Goal: Information Seeking & Learning: Learn about a topic

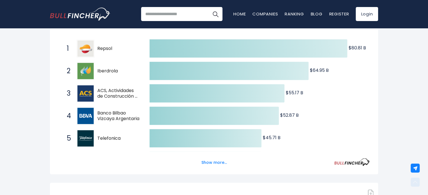
scroll to position [105, 0]
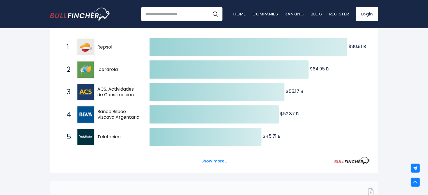
click at [120, 95] on span "ACS, Actividades de Construcción y Servicios, S.A." at bounding box center [118, 92] width 42 height 12
click at [204, 161] on button "Show more..." at bounding box center [214, 161] width 32 height 9
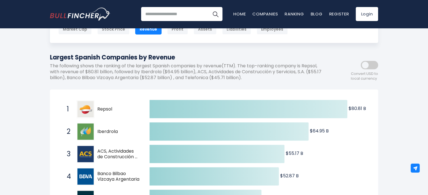
scroll to position [0, 0]
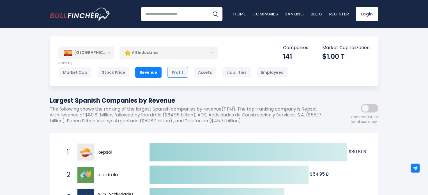
click at [169, 74] on div "Profit" at bounding box center [177, 72] width 21 height 11
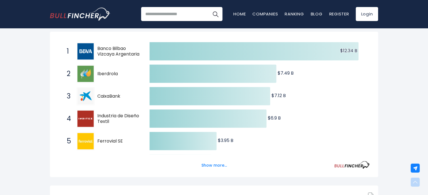
scroll to position [102, 0]
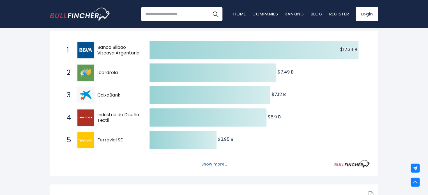
click at [203, 165] on button "Show more..." at bounding box center [214, 164] width 32 height 9
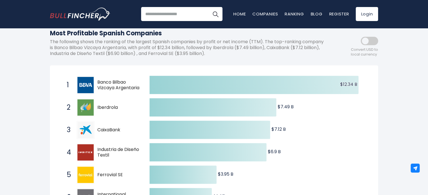
scroll to position [0, 0]
